Goal: Transaction & Acquisition: Purchase product/service

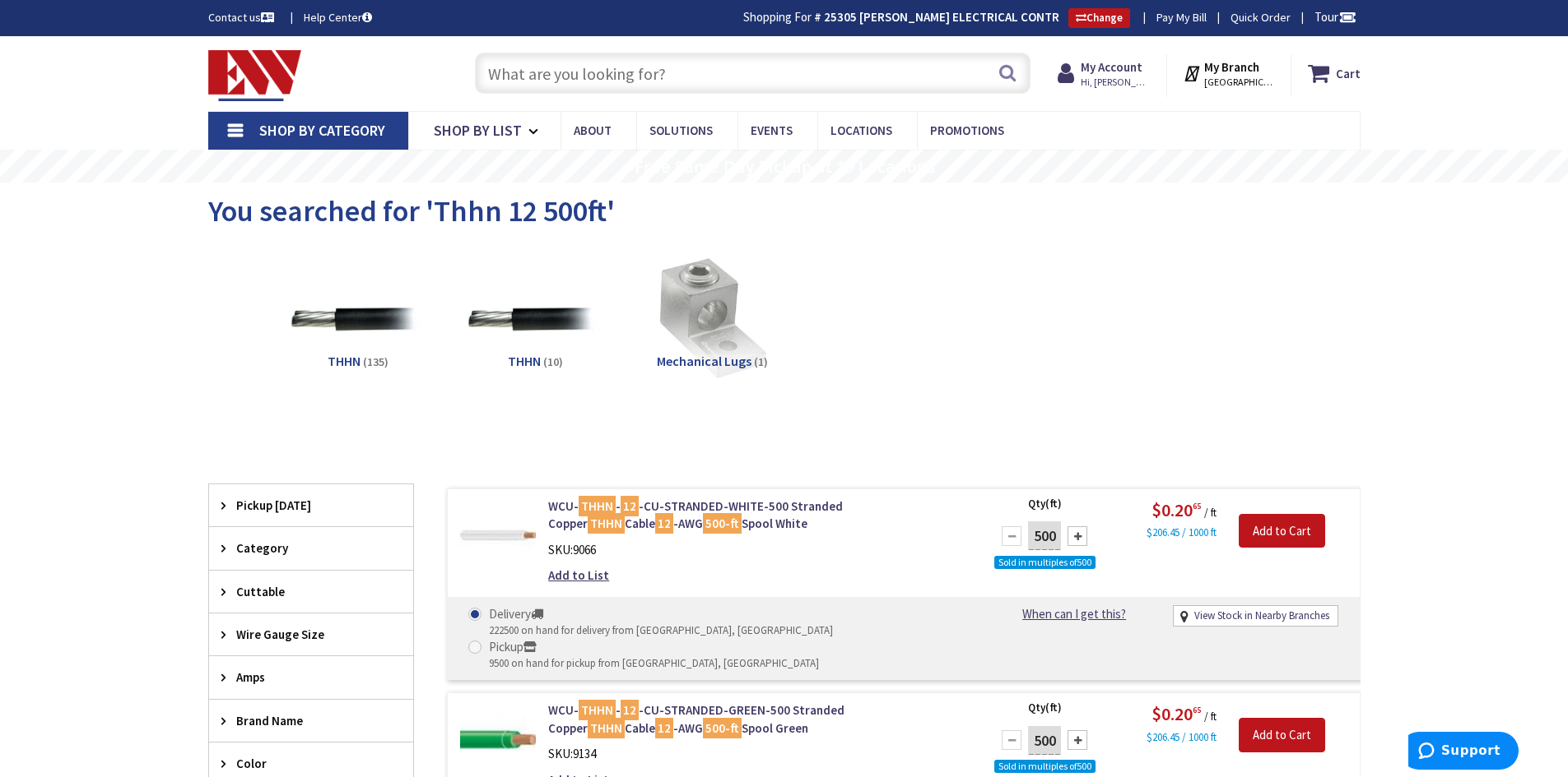
click at [610, 79] on input "text" at bounding box center [753, 72] width 556 height 41
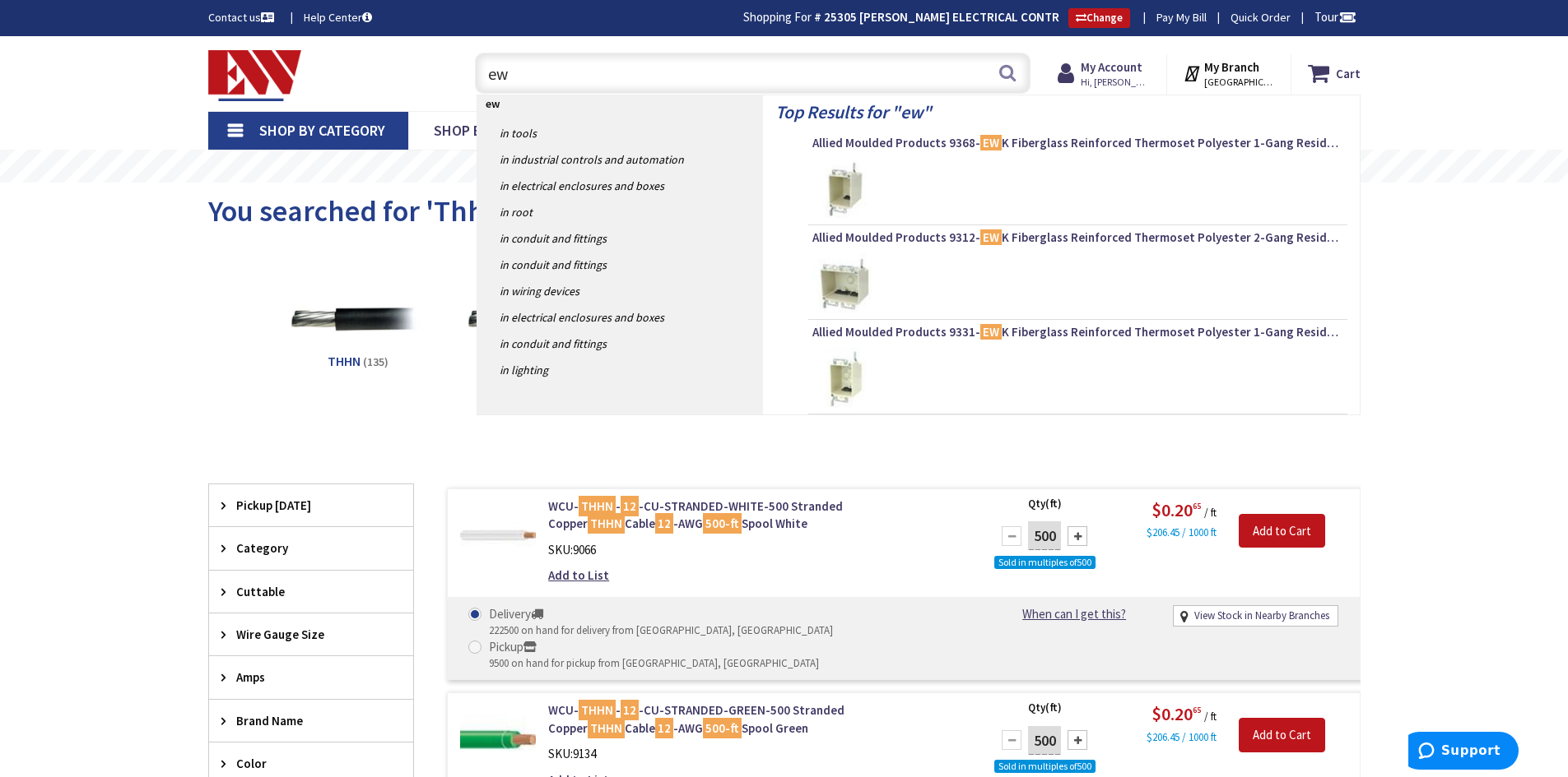
type input "e"
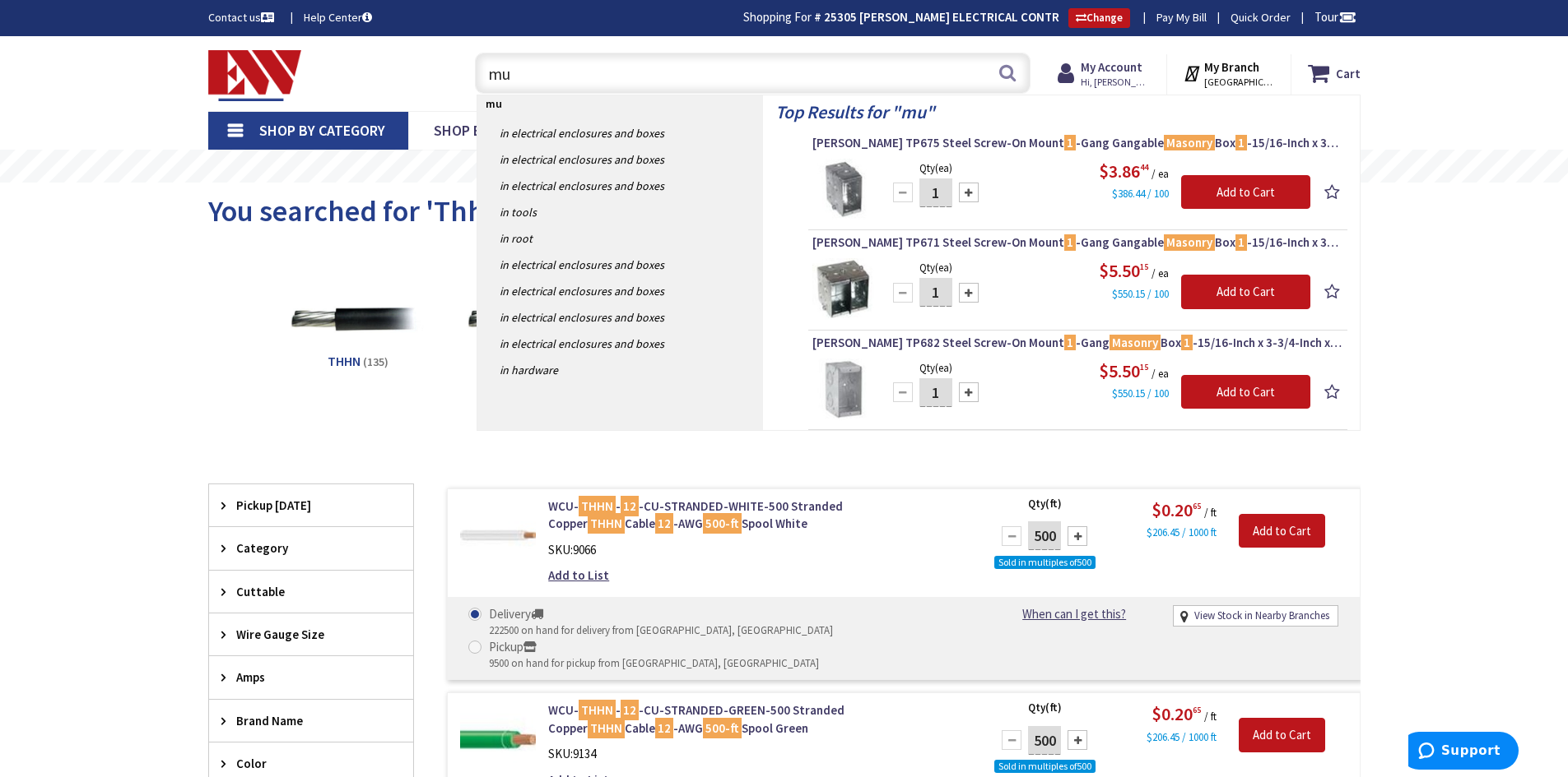
type input "m"
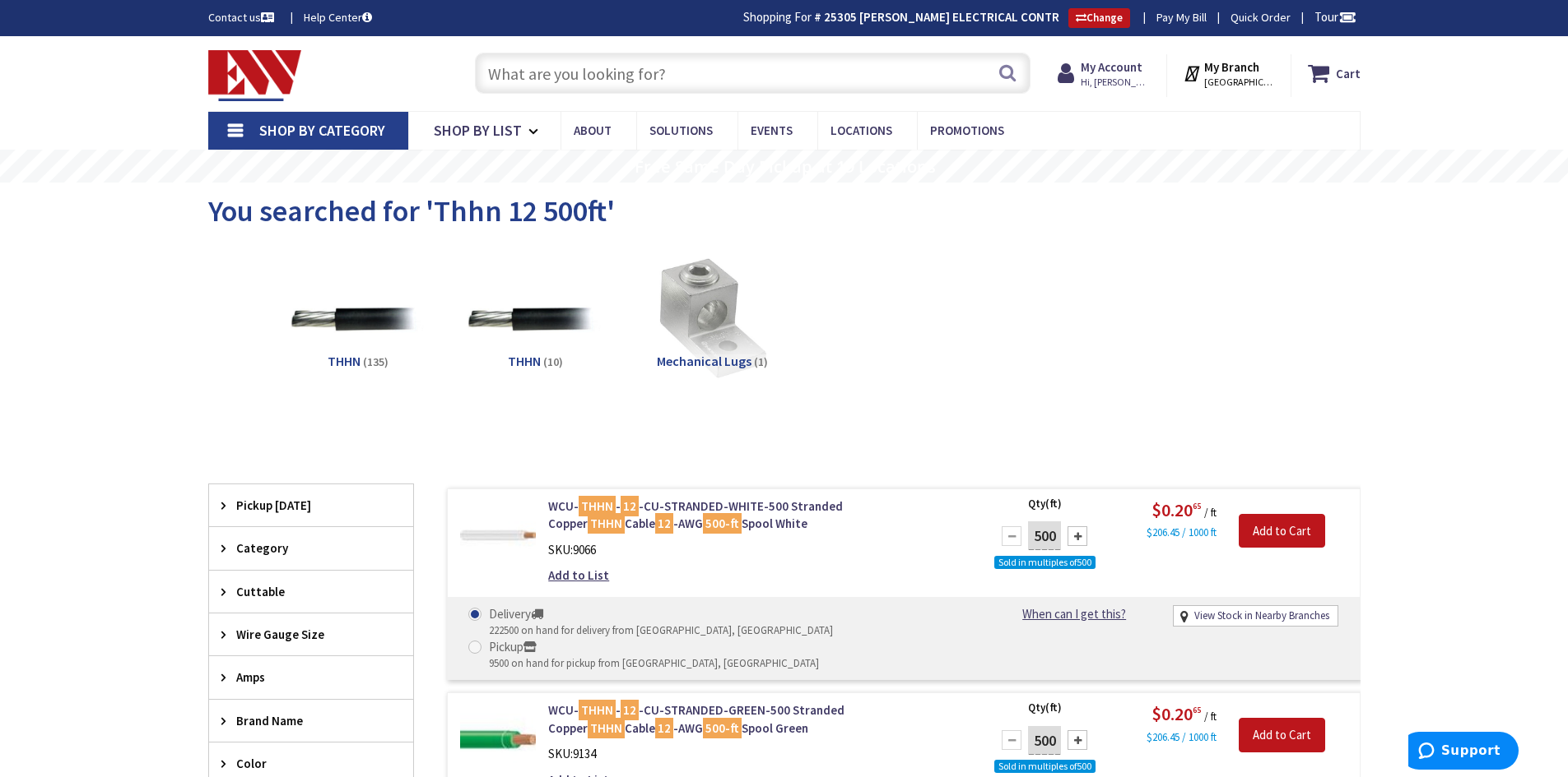
click at [683, 82] on input "text" at bounding box center [753, 72] width 556 height 41
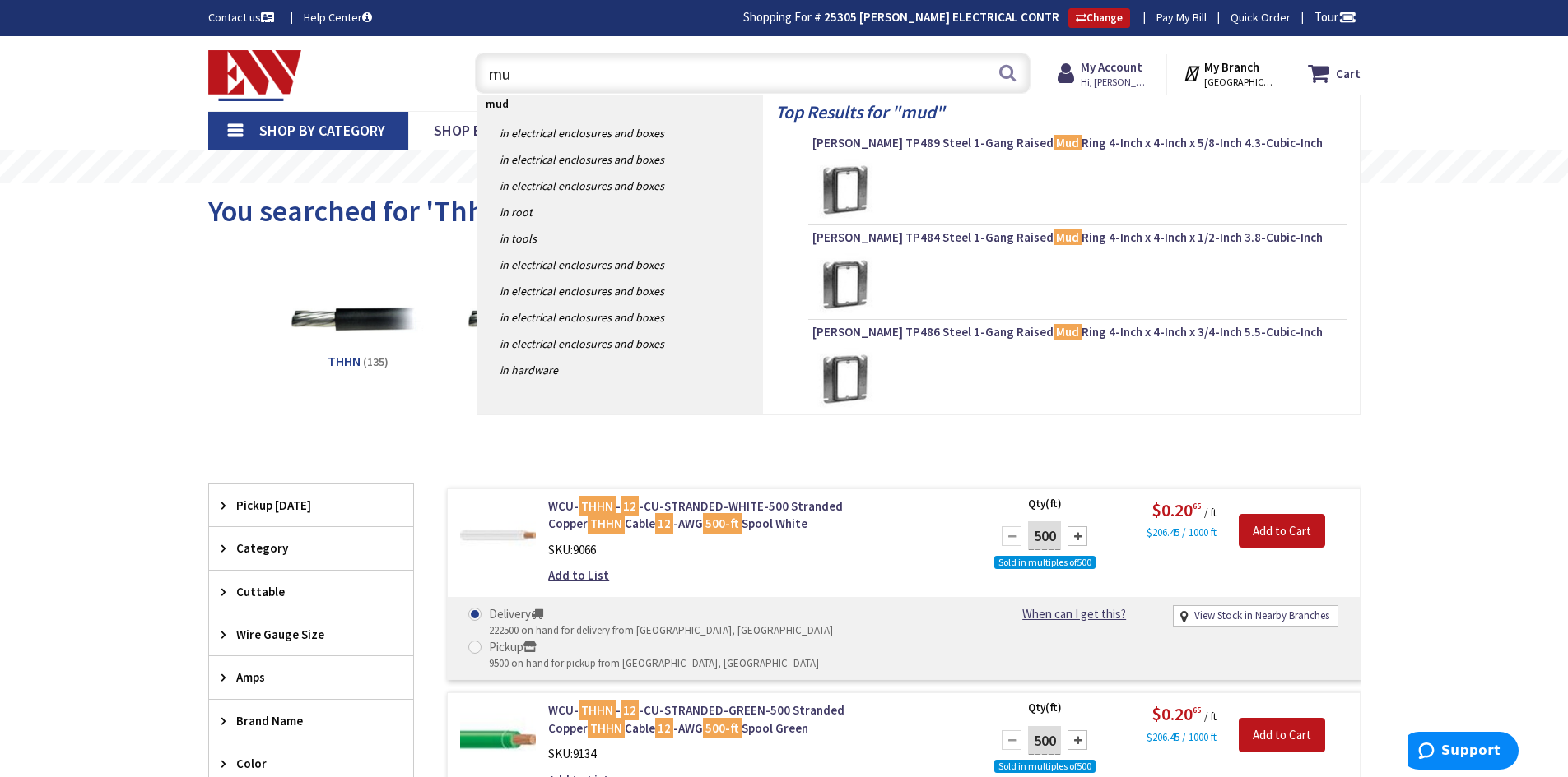
type input "m"
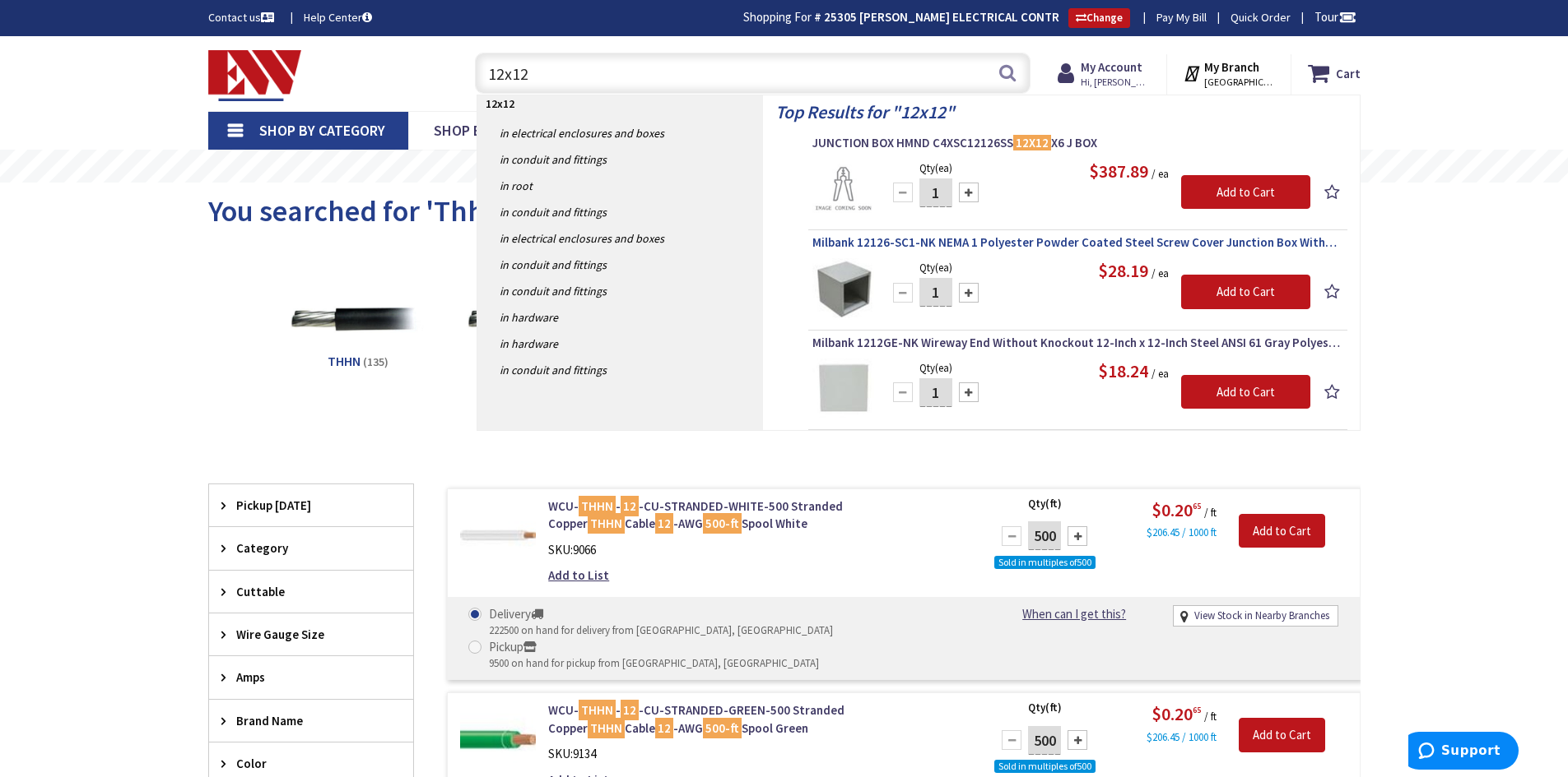
type input "12x12"
click at [871, 243] on span "Milbank 12126-SC1-NK NEMA 1 Polyester Powder Coated Steel Screw Cover Junction …" at bounding box center [1078, 242] width 531 height 16
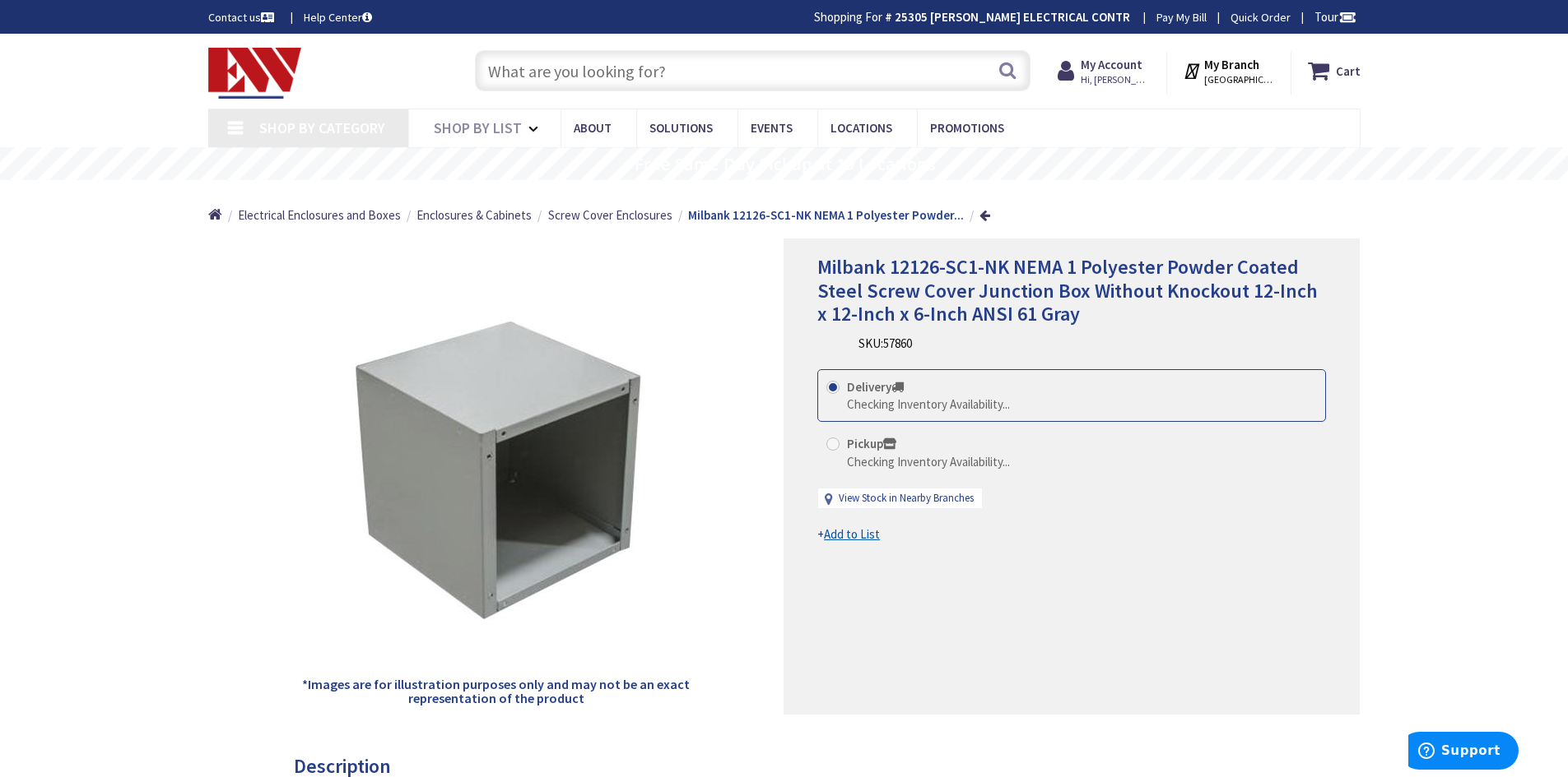
type input "River View Ln, [GEOGRAPHIC_DATA], [GEOGRAPHIC_DATA], [GEOGRAPHIC_DATA]"
